Goal: Task Accomplishment & Management: Manage account settings

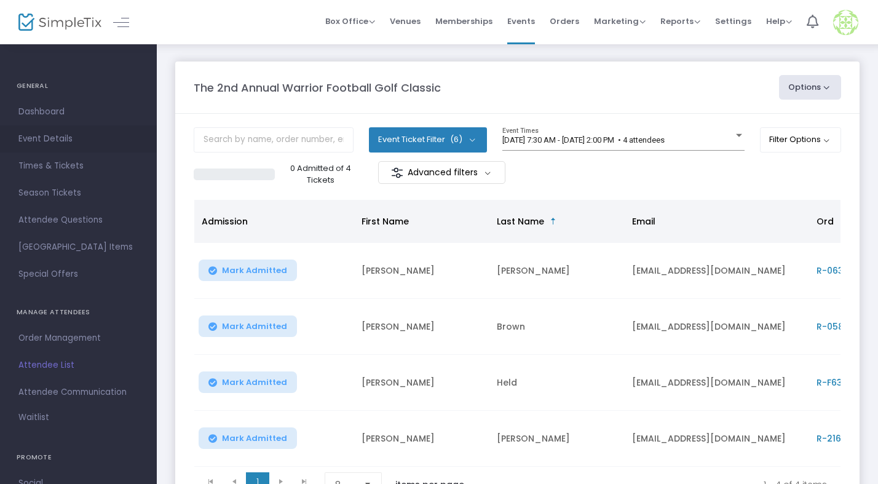
click at [50, 138] on span "Event Details" at bounding box center [78, 139] width 120 height 16
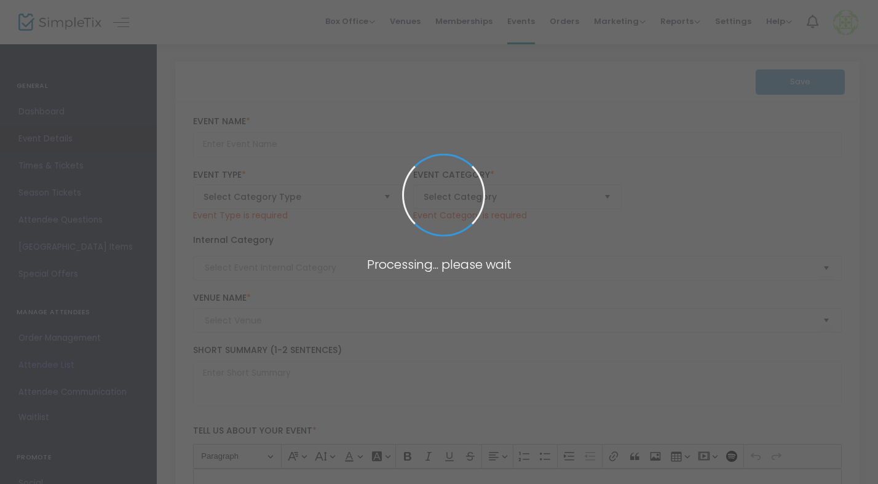
type input "The 2nd Annual Warrior Football Golf Classic"
type textarea "Get back in to the swing of the Season with Righetti Football Boosters 2nd Annu…"
checkbox input "true"
type input "Register Now"
type input "Rancho [PERSON_NAME]"
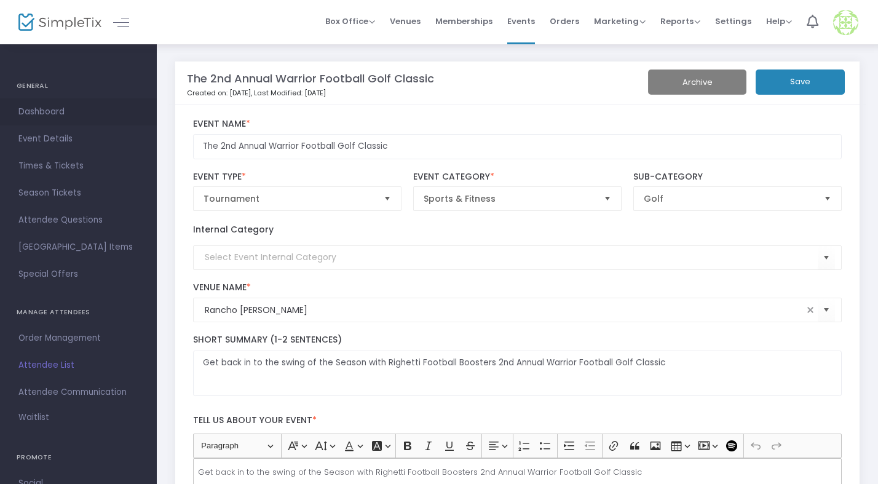
click at [42, 116] on span "Dashboard" at bounding box center [78, 112] width 120 height 16
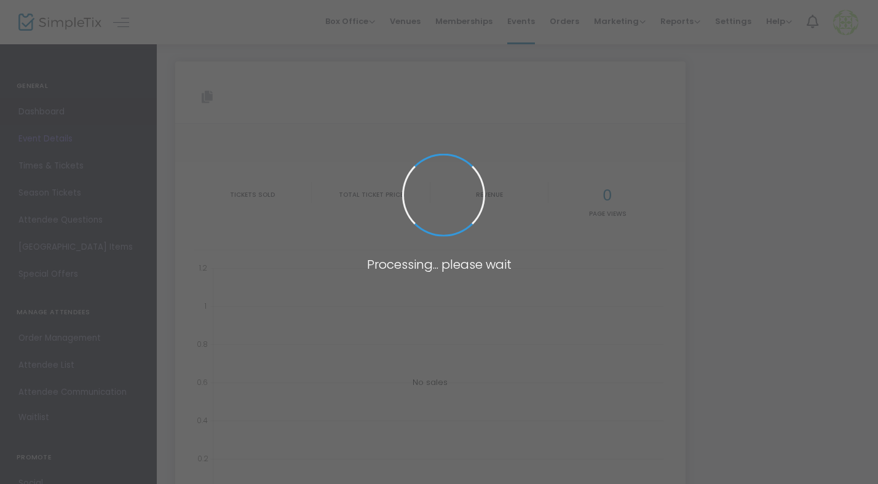
type input "[URL][DOMAIN_NAME]"
